Goal: Information Seeking & Learning: Learn about a topic

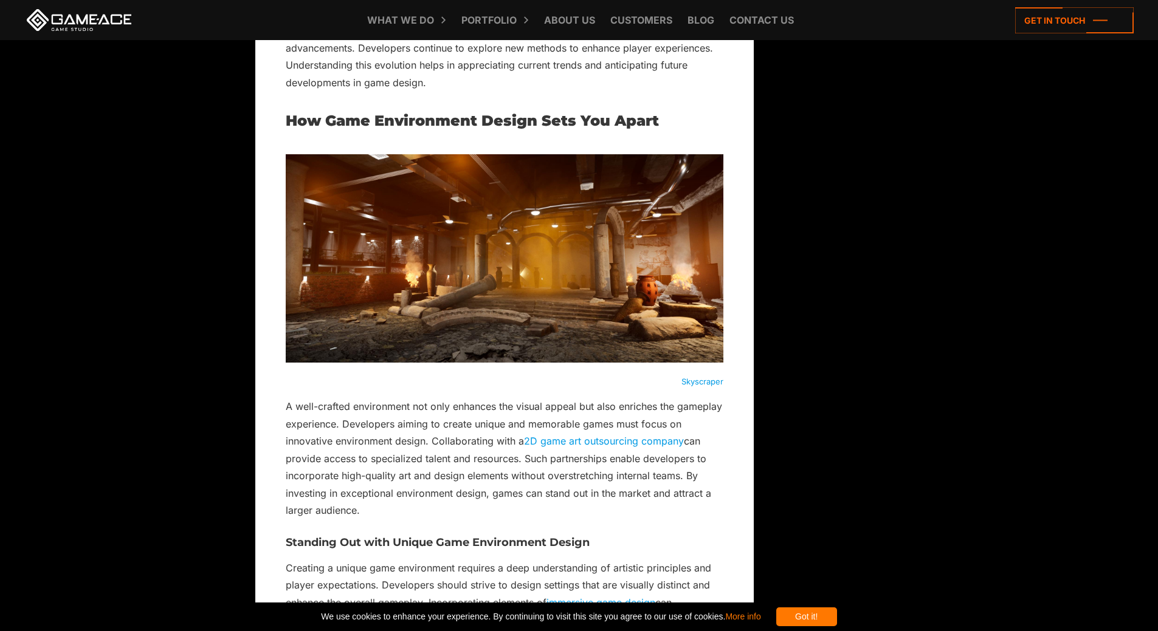
scroll to position [1605, 0]
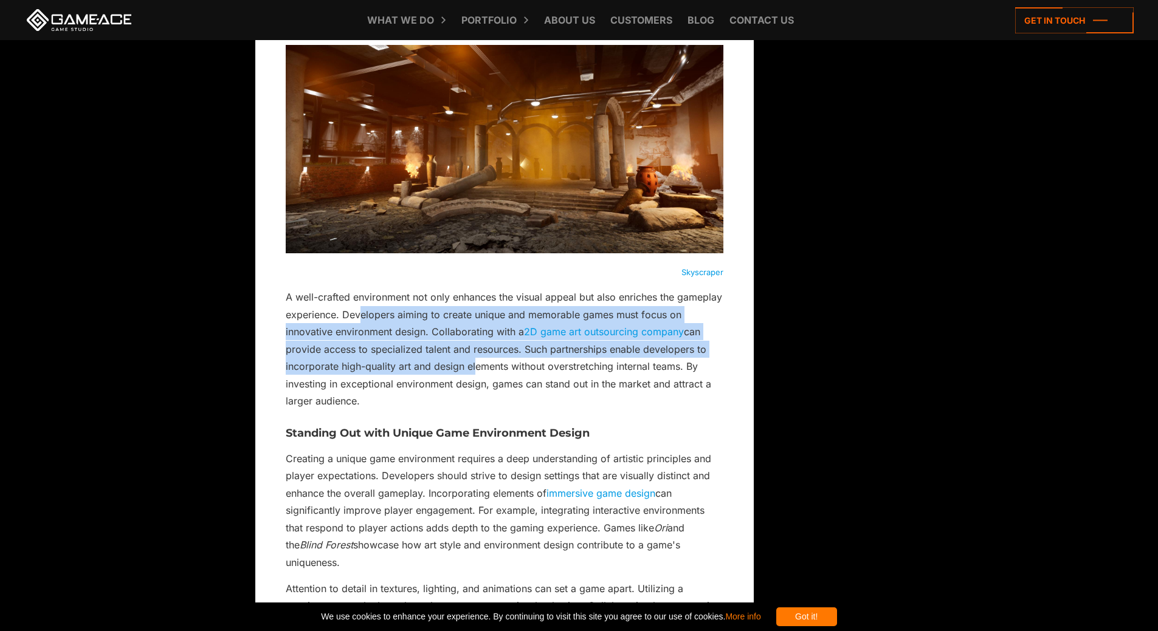
drag, startPoint x: 473, startPoint y: 366, endPoint x: 408, endPoint y: 318, distance: 80.3
click at [407, 317] on p "A well-crafted environment not only enhances the visual appeal but also enriche…" at bounding box center [504, 349] width 437 height 121
click at [443, 344] on p "A well-crafted environment not only enhances the visual appeal but also enriche…" at bounding box center [504, 349] width 437 height 121
drag, startPoint x: 481, startPoint y: 366, endPoint x: 405, endPoint y: 325, distance: 85.9
click at [405, 324] on p "A well-crafted environment not only enhances the visual appeal but also enriche…" at bounding box center [504, 349] width 437 height 121
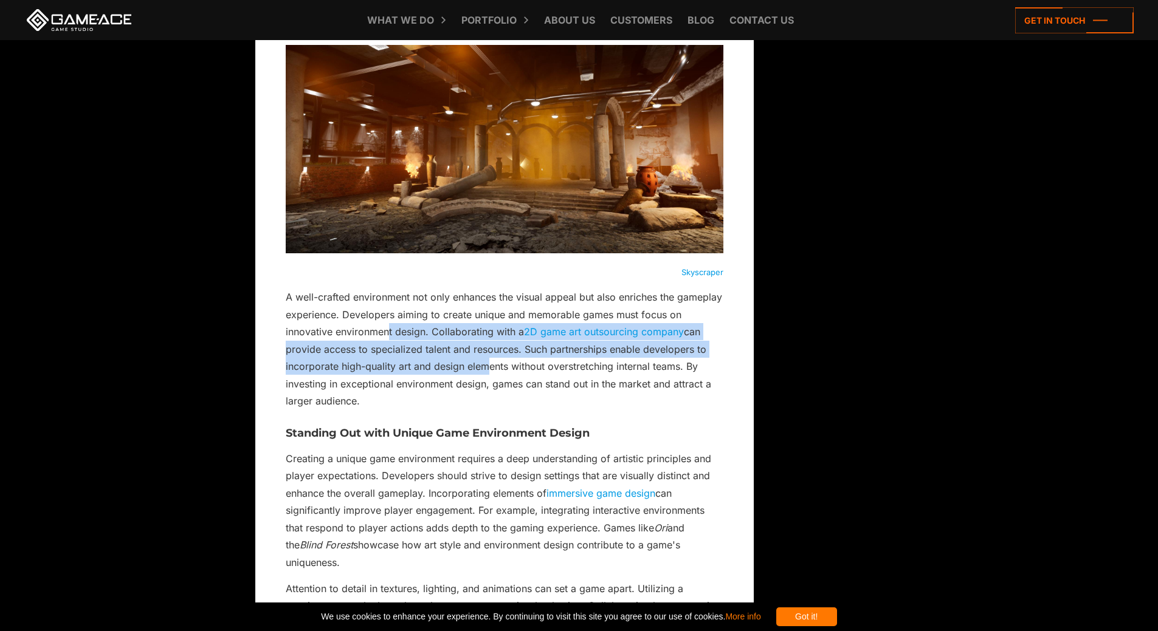
click at [436, 331] on p "A well-crafted environment not only enhances the visual appeal but also enriche…" at bounding box center [504, 349] width 437 height 121
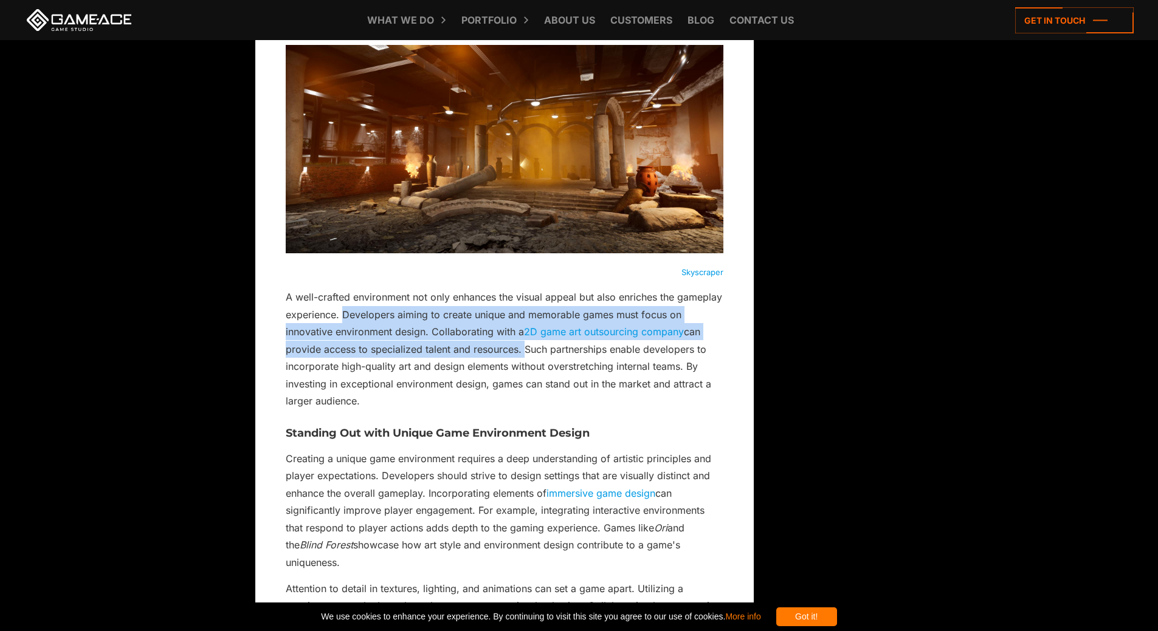
drag, startPoint x: 393, startPoint y: 314, endPoint x: 521, endPoint y: 357, distance: 135.8
click at [521, 357] on p "A well-crafted environment not only enhances the visual appeal but also enriche…" at bounding box center [504, 349] width 437 height 121
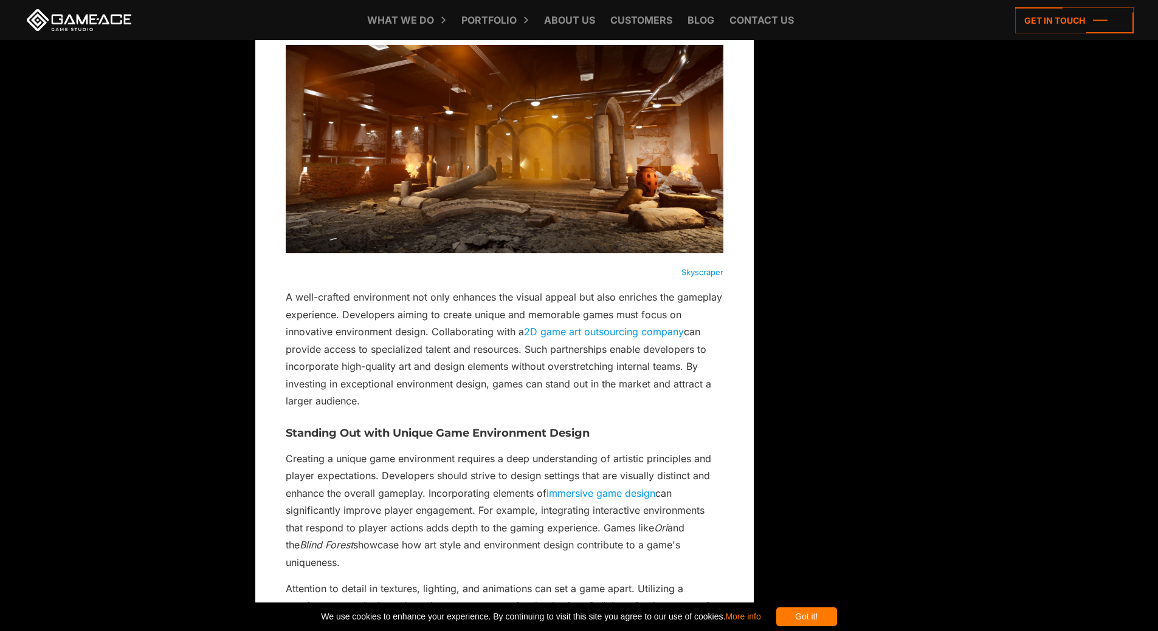
click at [517, 364] on p "A well-crafted environment not only enhances the visual appeal but also enriche…" at bounding box center [504, 349] width 437 height 121
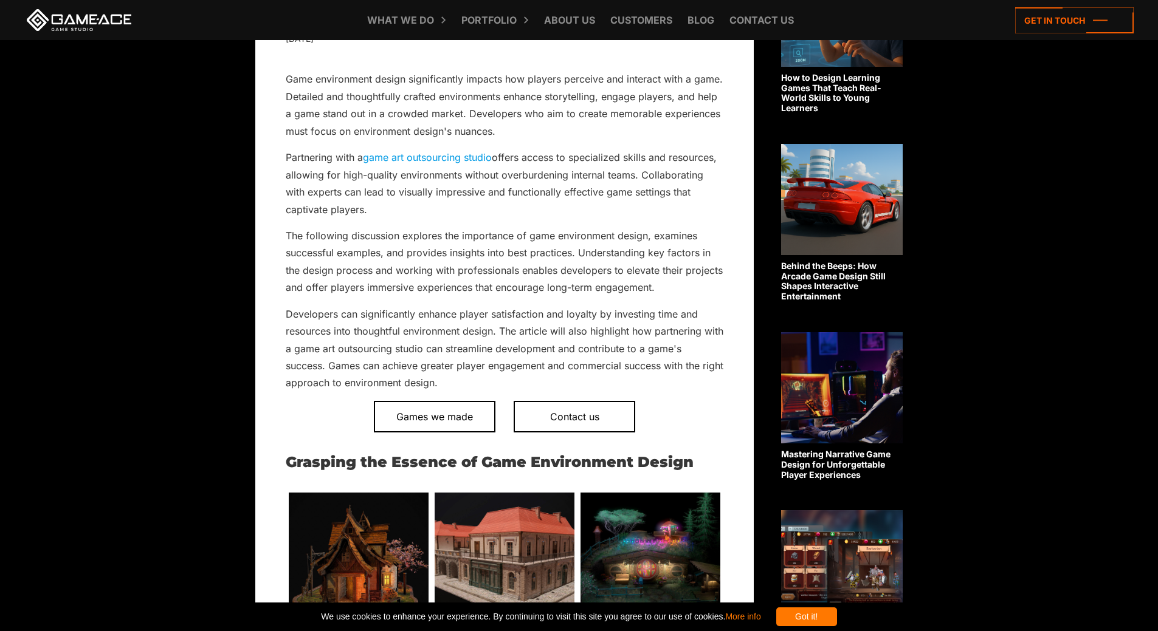
scroll to position [365, 0]
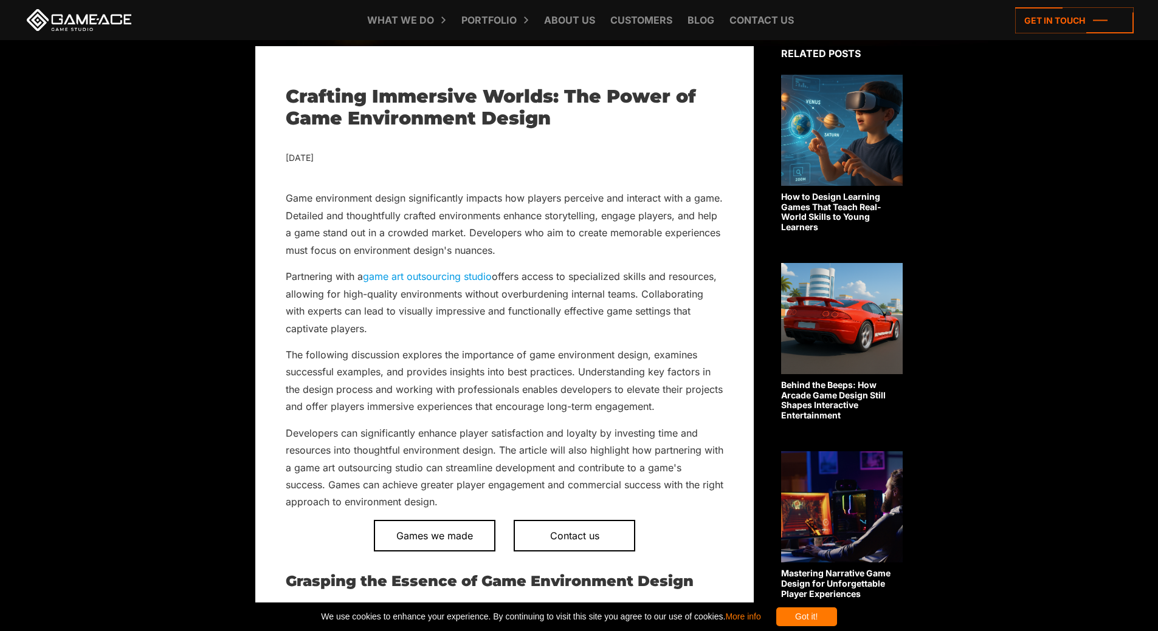
click at [549, 301] on p "Partnering with a game art outsourcing studio offers access to specialized skil…" at bounding box center [504, 302] width 437 height 69
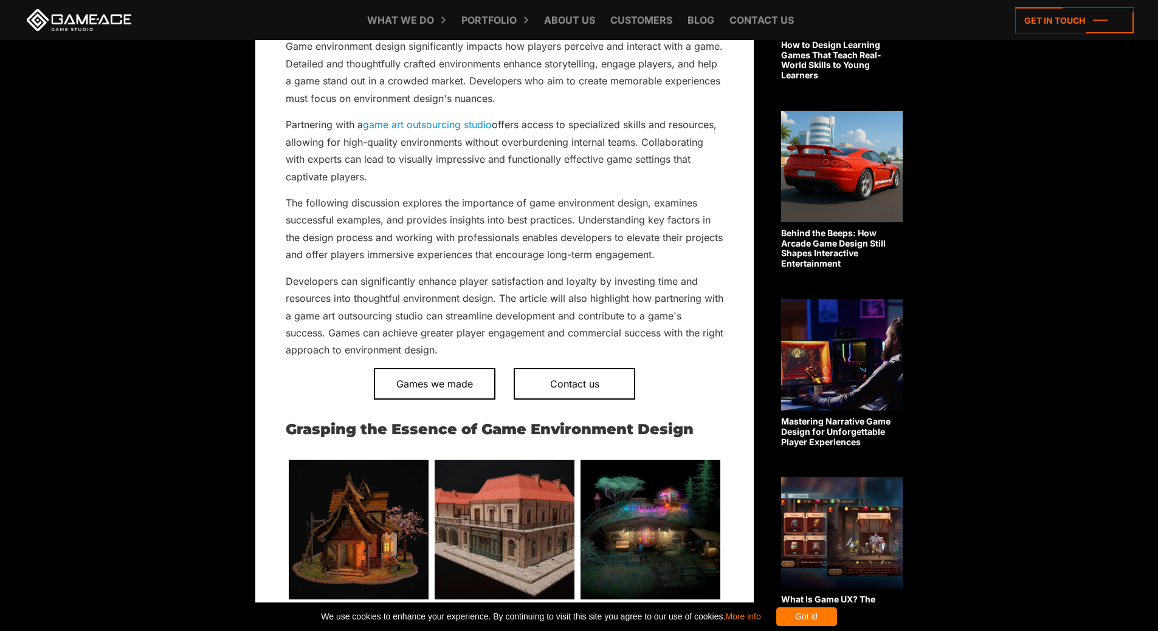
scroll to position [7547, 0]
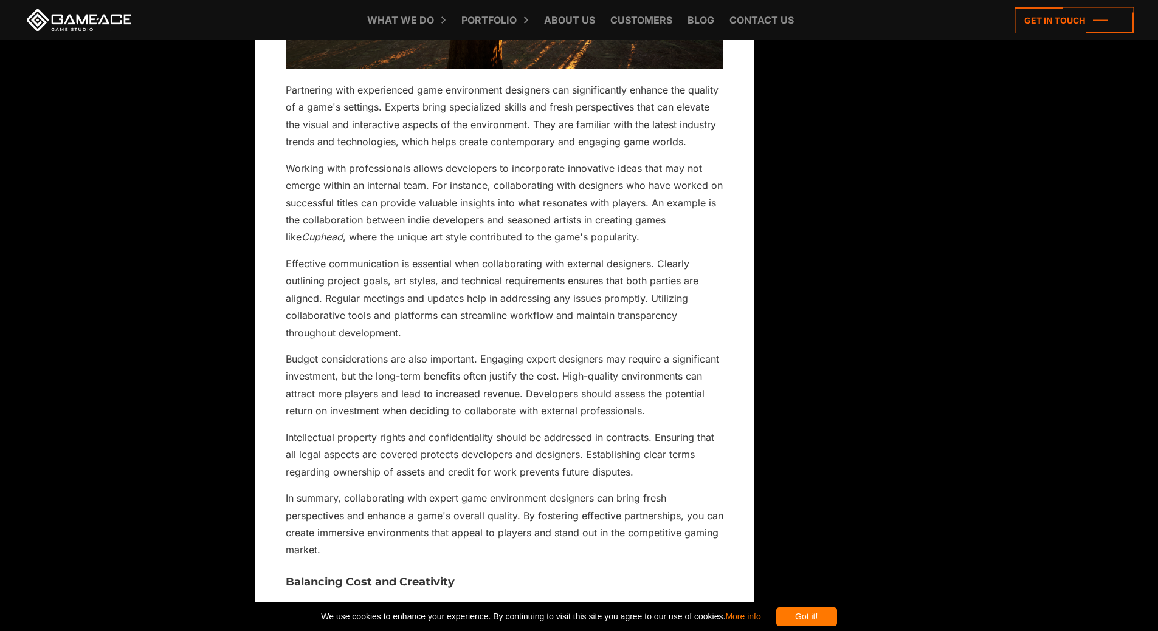
click at [525, 204] on p "Working with professionals allows developers to incorporate innovative ideas th…" at bounding box center [504, 203] width 437 height 86
